Goal: Task Accomplishment & Management: Use online tool/utility

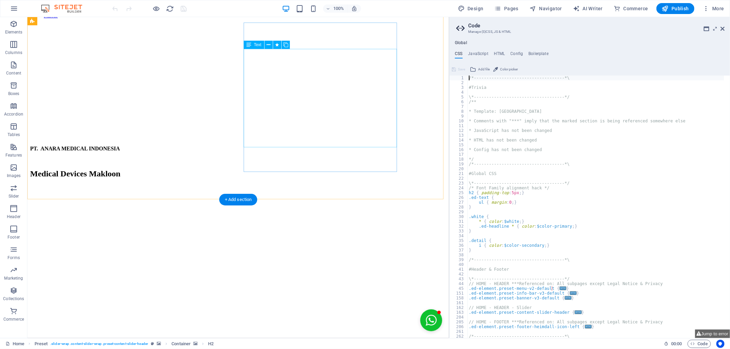
scroll to position [715, 0]
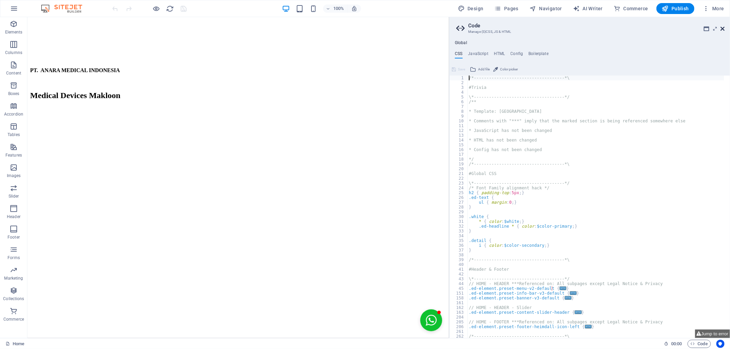
click at [722, 29] on icon at bounding box center [722, 28] width 4 height 5
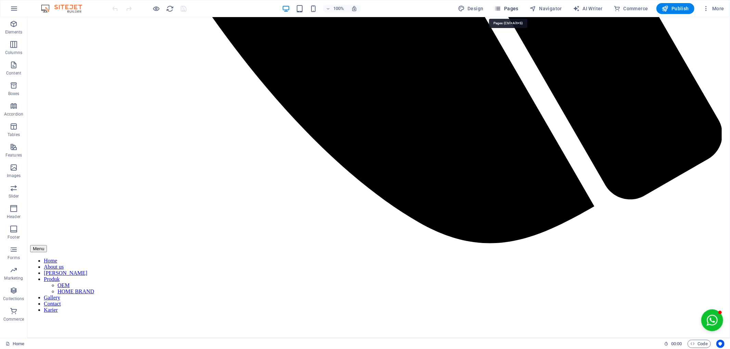
click at [510, 11] on span "Pages" at bounding box center [506, 8] width 24 height 7
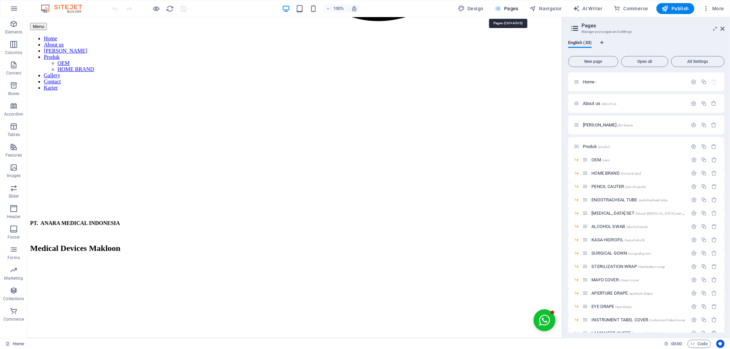
scroll to position [614, 0]
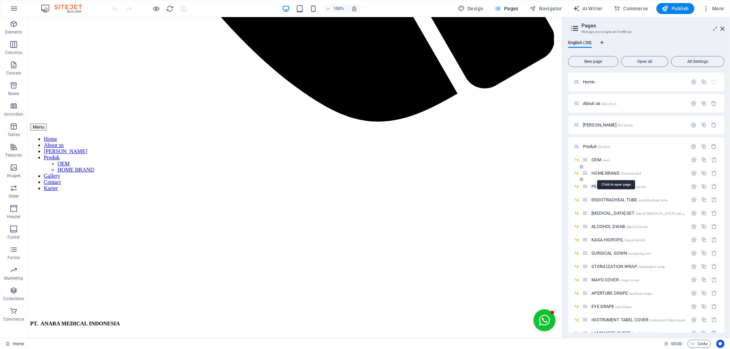
click at [603, 171] on span "HOME BRAND /home-brand" at bounding box center [616, 173] width 50 height 5
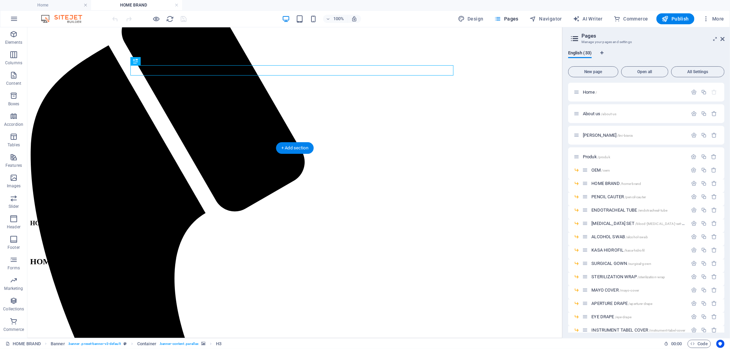
scroll to position [145, 0]
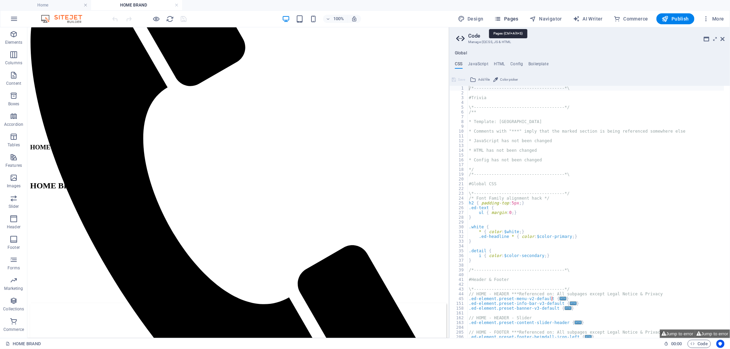
click at [504, 20] on span "Pages" at bounding box center [506, 18] width 24 height 7
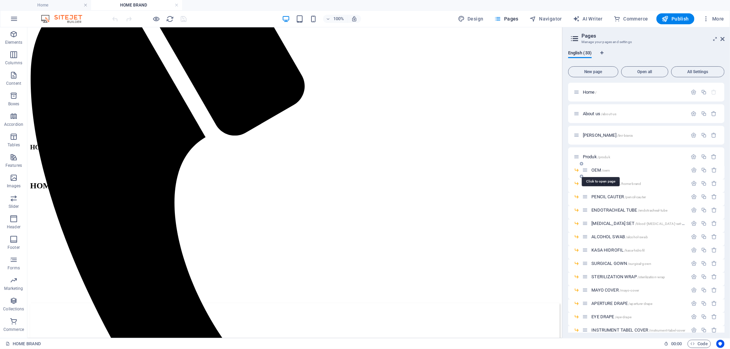
click at [595, 170] on span "OEM /oem" at bounding box center [600, 170] width 18 height 5
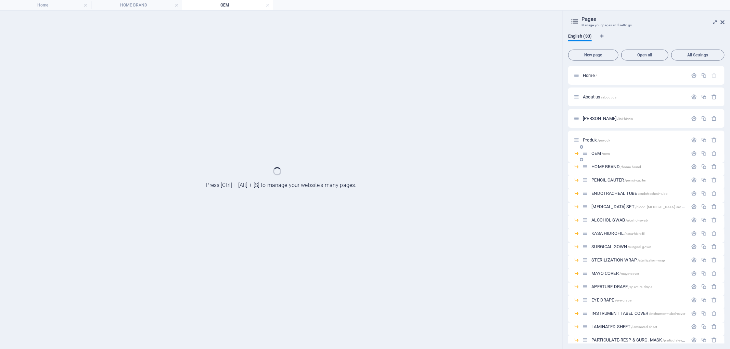
scroll to position [0, 0]
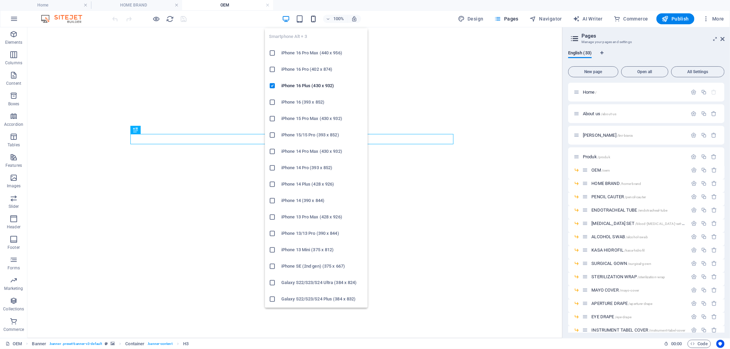
click at [312, 19] on icon "button" at bounding box center [313, 19] width 8 height 8
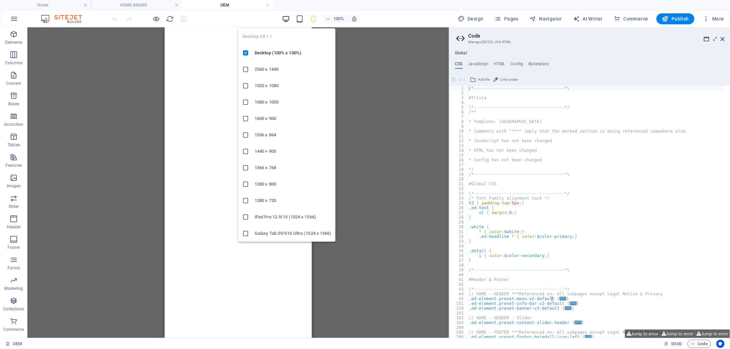
click at [286, 21] on icon "button" at bounding box center [286, 19] width 8 height 8
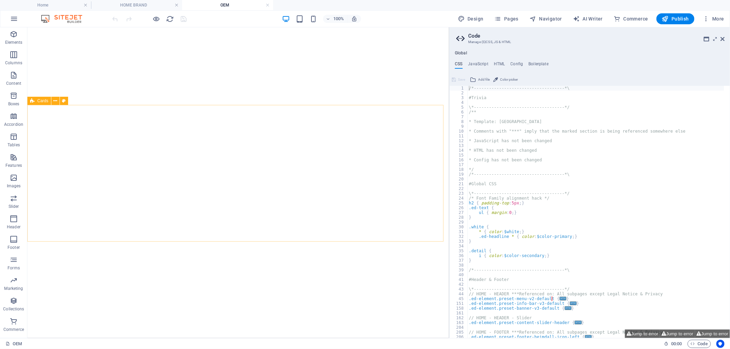
click at [36, 101] on div "Cards" at bounding box center [39, 101] width 24 height 8
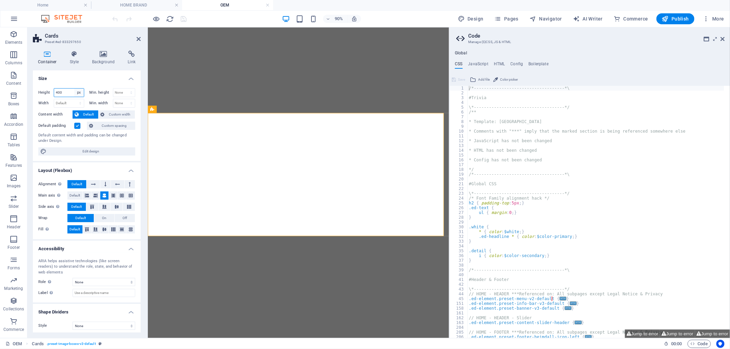
click at [80, 91] on select "Default px rem % vh vw" at bounding box center [79, 93] width 10 height 8
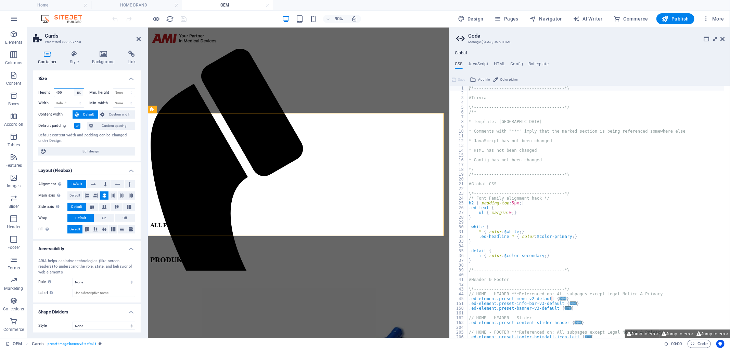
scroll to position [152, 0]
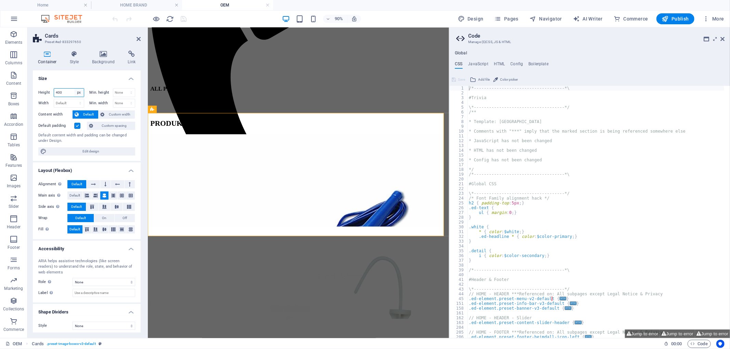
select select "default"
click at [74, 89] on select "Default px rem % vh vw" at bounding box center [79, 93] width 10 height 8
select select "DISABLED_OPTION_VALUE"
click at [80, 98] on div "Height Default px rem % vh vw" at bounding box center [62, 93] width 49 height 11
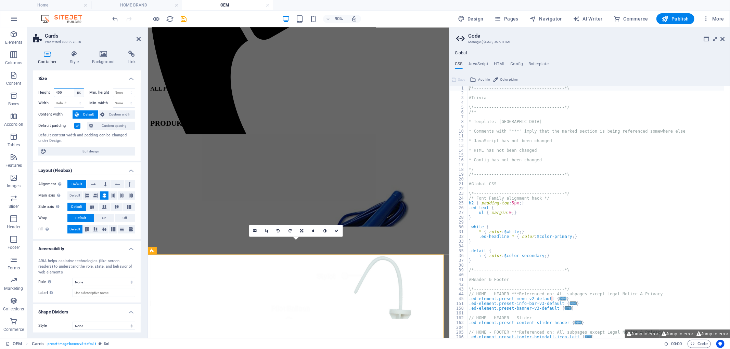
click at [80, 90] on select "Default px rem % vh vw" at bounding box center [79, 93] width 10 height 8
select select "default"
click at [74, 89] on select "Default px rem % vh vw" at bounding box center [79, 93] width 10 height 8
select select "DISABLED_OPTION_VALUE"
click at [80, 97] on div "Height Default px rem % vh vw" at bounding box center [62, 93] width 49 height 11
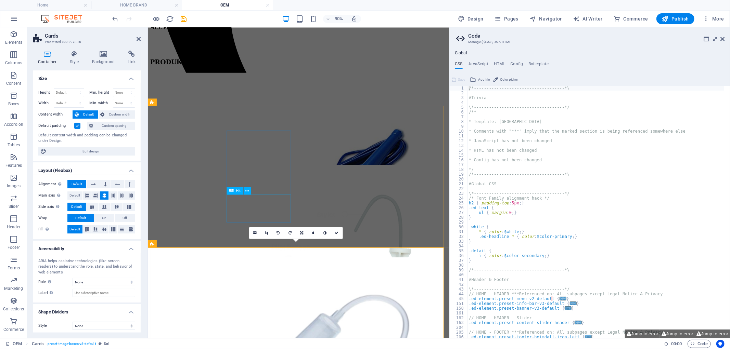
scroll to position [304, 0]
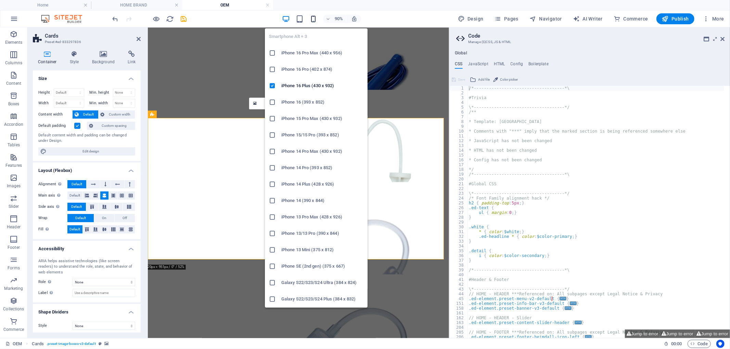
click at [316, 19] on icon "button" at bounding box center [313, 19] width 8 height 8
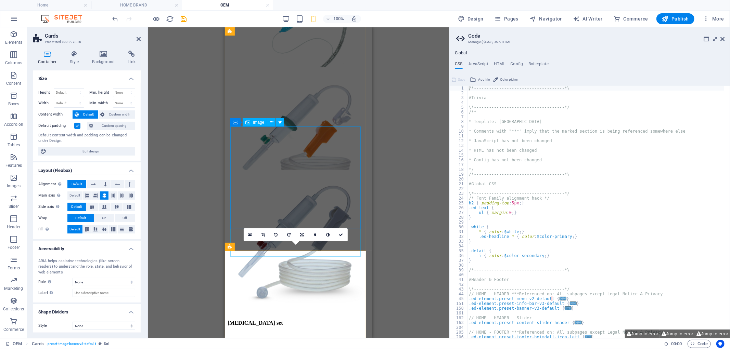
scroll to position [532, 0]
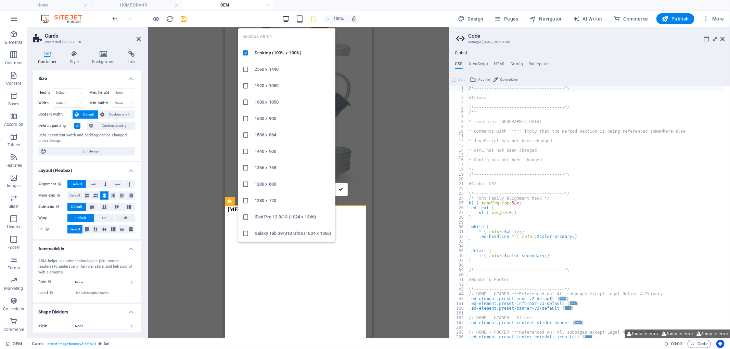
click at [290, 18] on icon "button" at bounding box center [286, 19] width 8 height 8
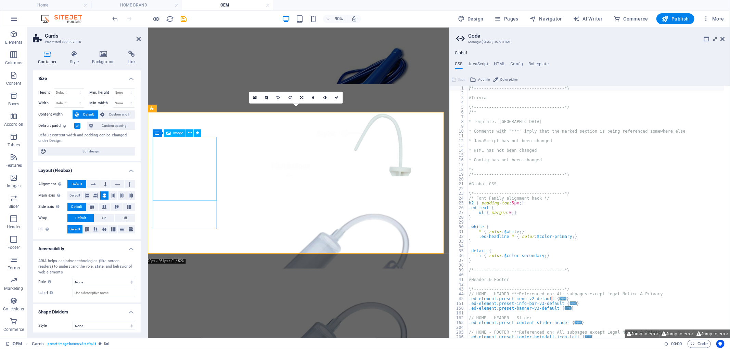
scroll to position [463, 0]
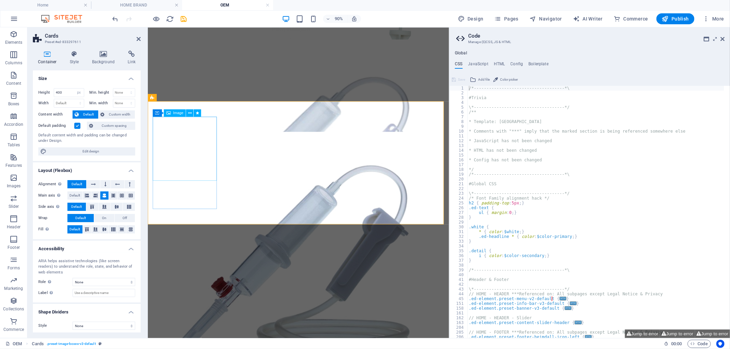
scroll to position [480, 0]
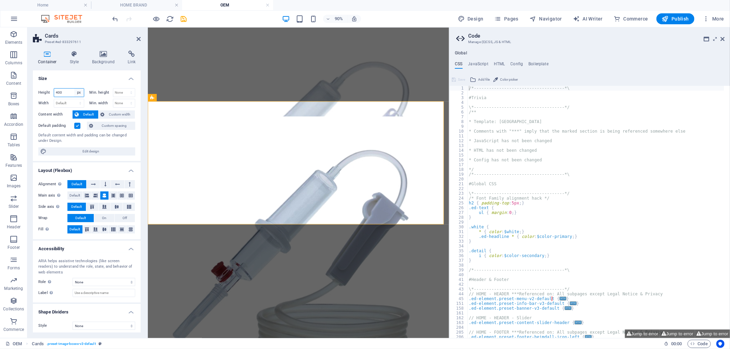
click at [81, 93] on select "Default px rem % vh vw" at bounding box center [79, 93] width 10 height 8
select select "default"
click at [74, 89] on select "Default px rem % vh vw" at bounding box center [79, 93] width 10 height 8
select select "DISABLED_OPTION_VALUE"
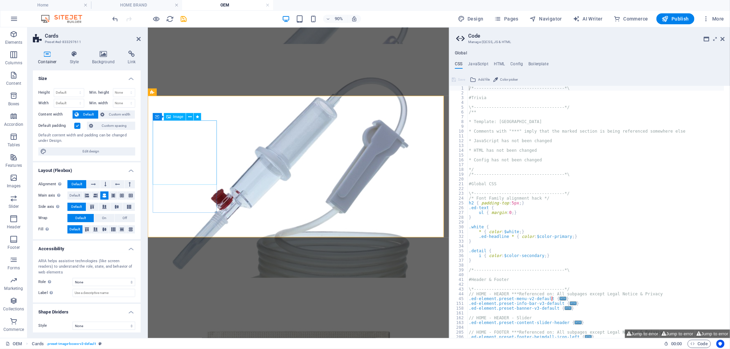
scroll to position [632, 0]
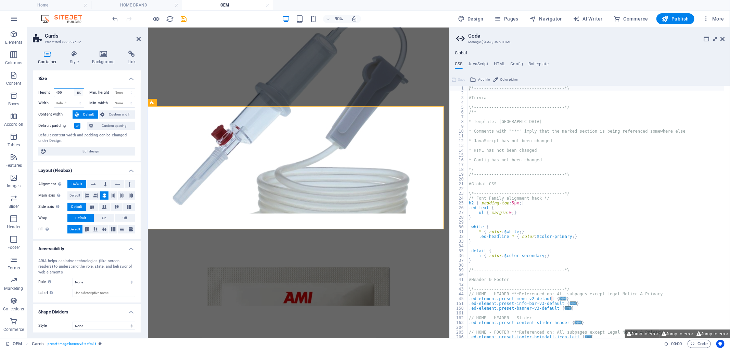
click at [78, 92] on select "Default px rem % vh vw" at bounding box center [79, 93] width 10 height 8
select select "default"
click at [74, 89] on select "Default px rem % vh vw" at bounding box center [79, 93] width 10 height 8
select select "DISABLED_OPTION_VALUE"
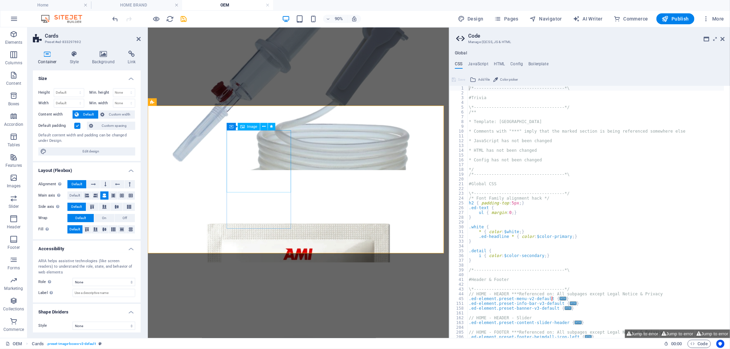
scroll to position [784, 0]
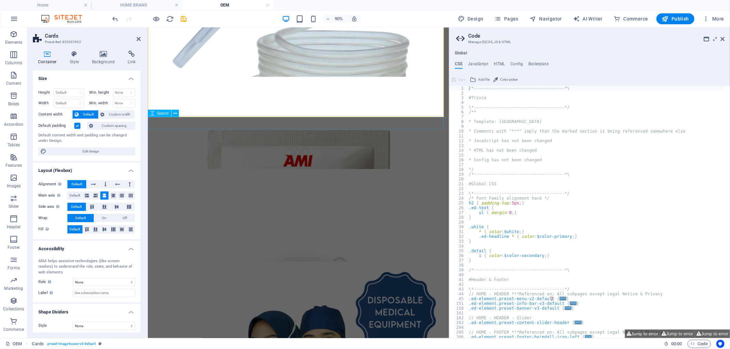
select select "px"
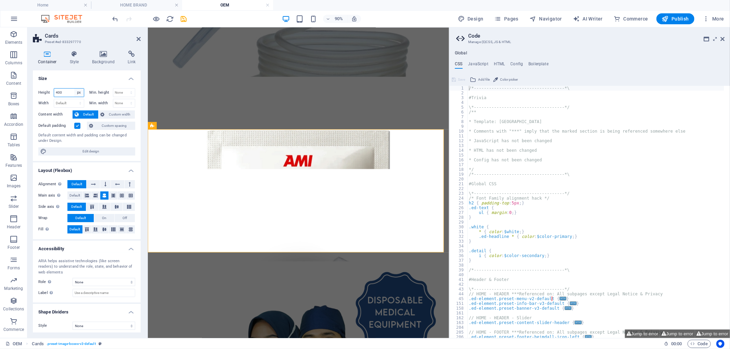
click at [80, 94] on select "Default px rem % vh vw" at bounding box center [79, 93] width 10 height 8
select select "default"
click at [74, 89] on select "Default px rem % vh vw" at bounding box center [79, 93] width 10 height 8
select select "DISABLED_OPTION_VALUE"
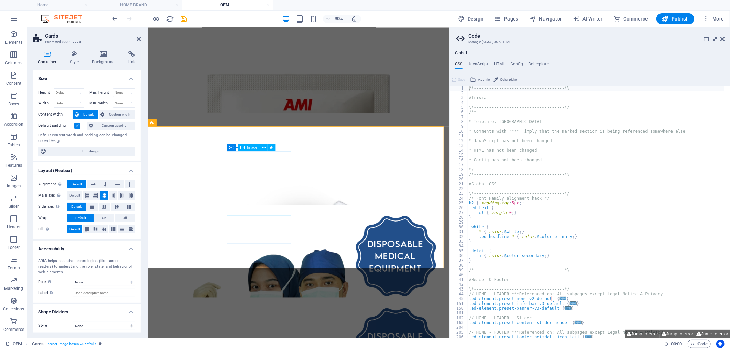
scroll to position [847, 0]
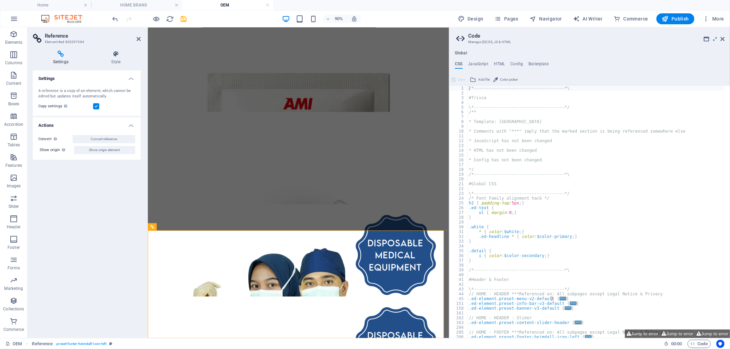
click at [131, 171] on div "Settings A reference is a copy of an element, which cannot be edited but update…" at bounding box center [87, 201] width 108 height 262
click at [138, 40] on icon at bounding box center [139, 38] width 4 height 5
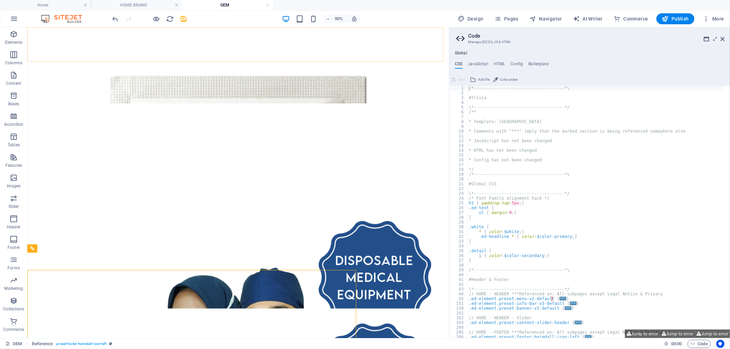
scroll to position [830, 0]
